Goal: Find specific page/section: Find specific page/section

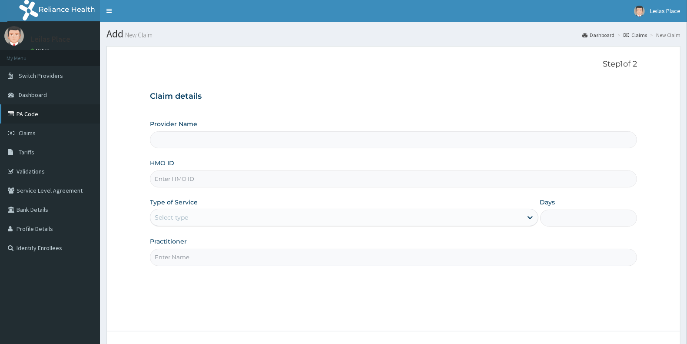
click at [58, 111] on link "PA Code" at bounding box center [50, 113] width 100 height 19
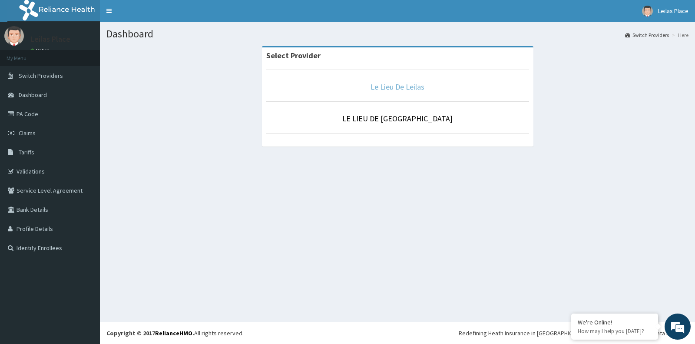
click at [387, 89] on link "Le Lieu De Leilas" at bounding box center [398, 87] width 54 height 10
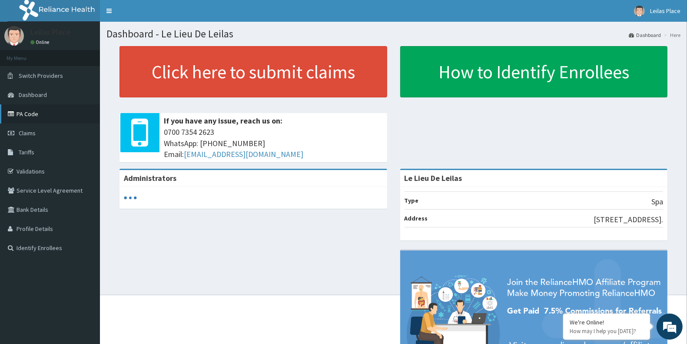
click at [32, 113] on link "PA Code" at bounding box center [50, 113] width 100 height 19
